Goal: Book appointment/travel/reservation

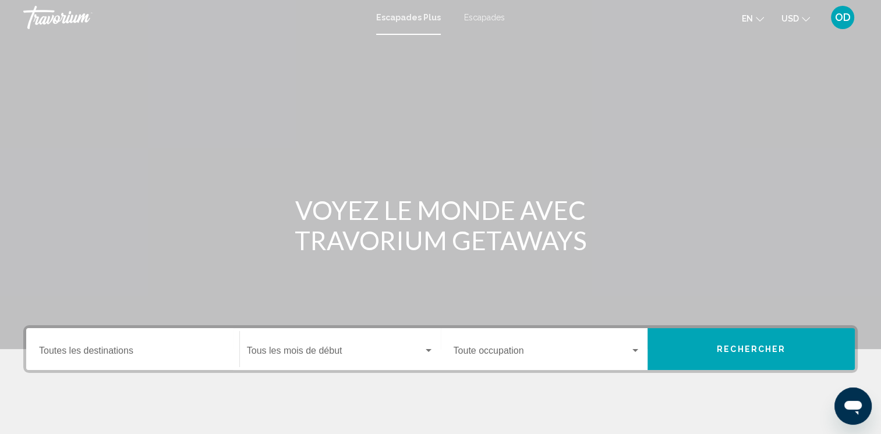
click at [63, 17] on div "Travorium" at bounding box center [81, 17] width 116 height 23
click at [841, 17] on span "OD" at bounding box center [843, 18] width 16 height 12
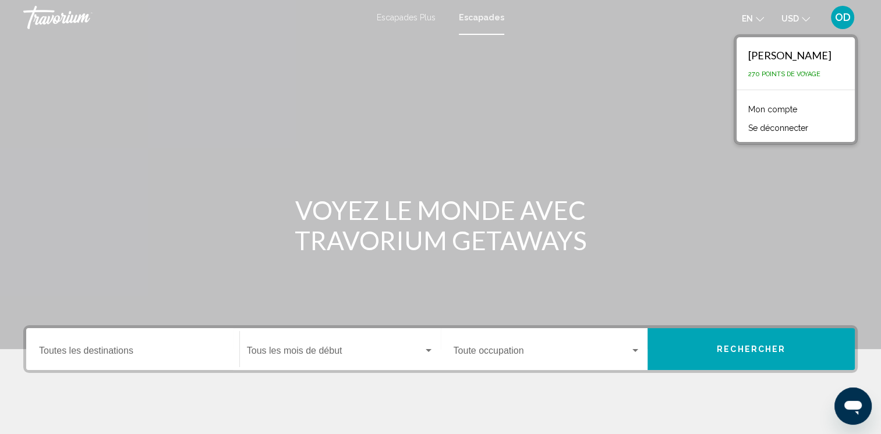
click at [778, 115] on link "Mon compte" at bounding box center [772, 109] width 61 height 15
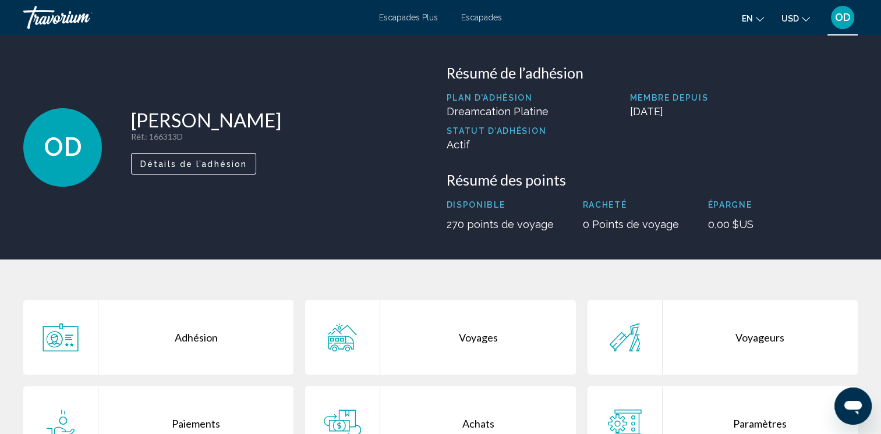
click at [396, 335] on div "Voyages" at bounding box center [477, 337] width 195 height 75
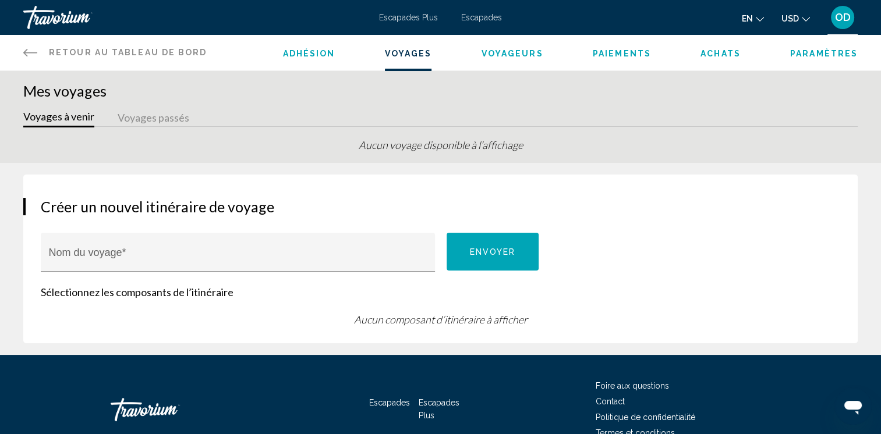
click at [497, 16] on span "Escapades" at bounding box center [481, 17] width 41 height 9
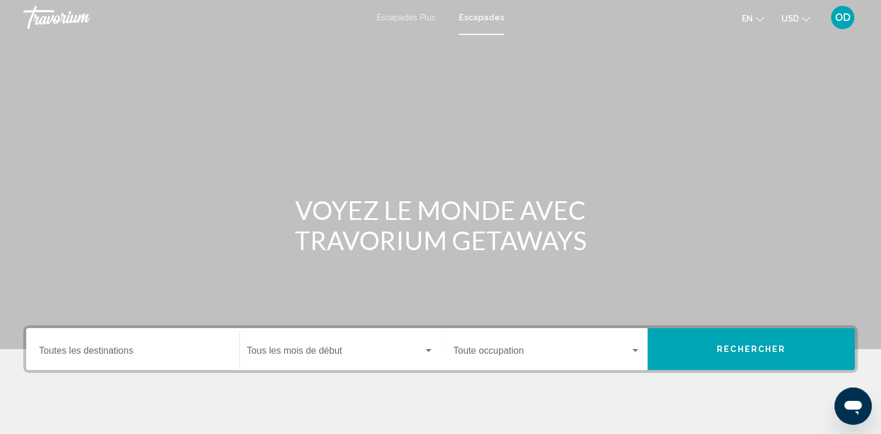
click at [717, 343] on button "Rechercher" at bounding box center [751, 349] width 207 height 42
